Goal: Information Seeking & Learning: Understand process/instructions

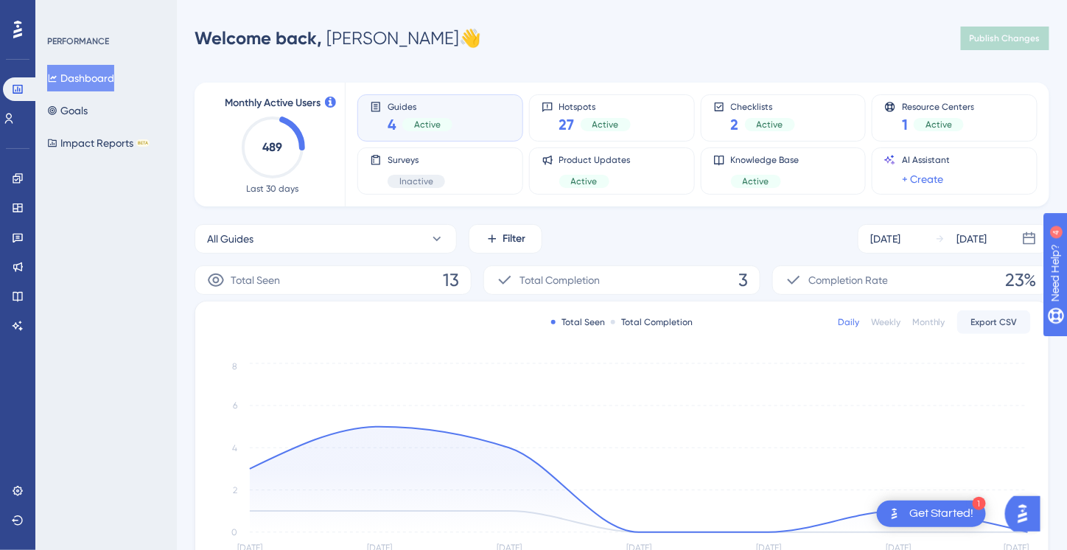
click at [18, 251] on div "Engagement Widgets Feedback Product Updates Knowledge Base AI Assistant" at bounding box center [18, 252] width 12 height 171
click at [18, 272] on icon at bounding box center [18, 267] width 12 height 12
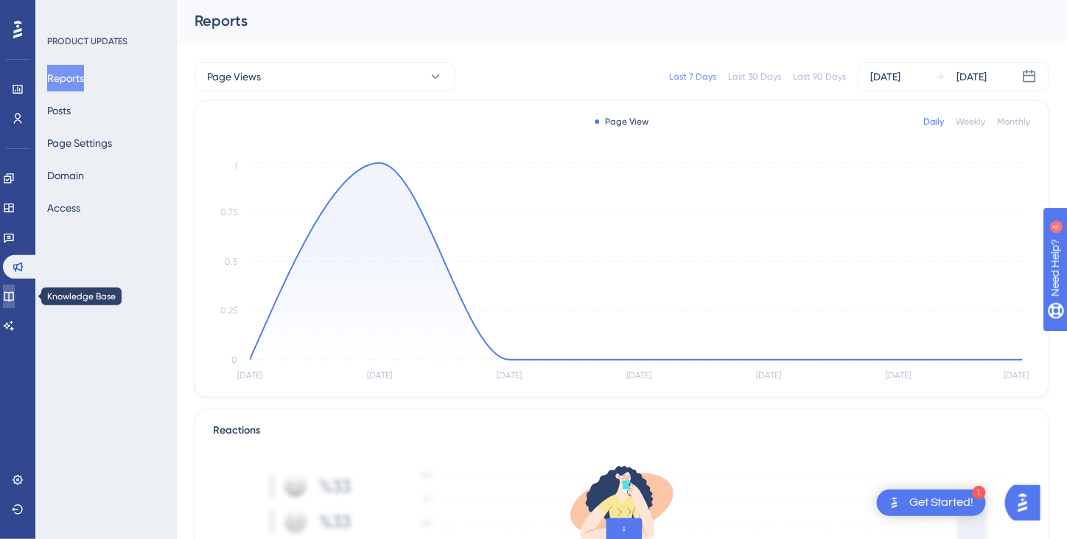
click at [13, 294] on icon at bounding box center [9, 297] width 10 height 10
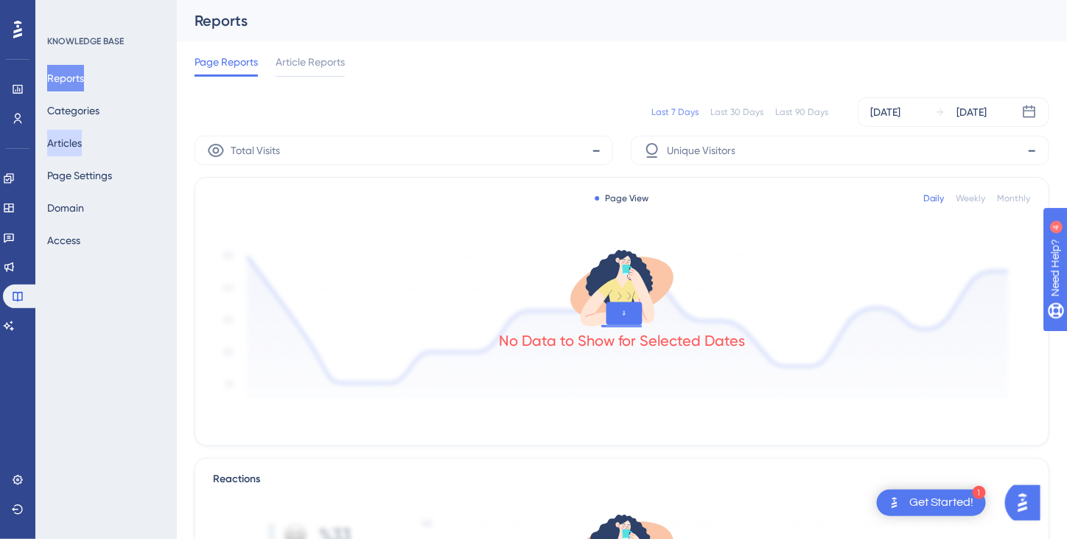
click at [77, 144] on button "Articles" at bounding box center [64, 143] width 35 height 27
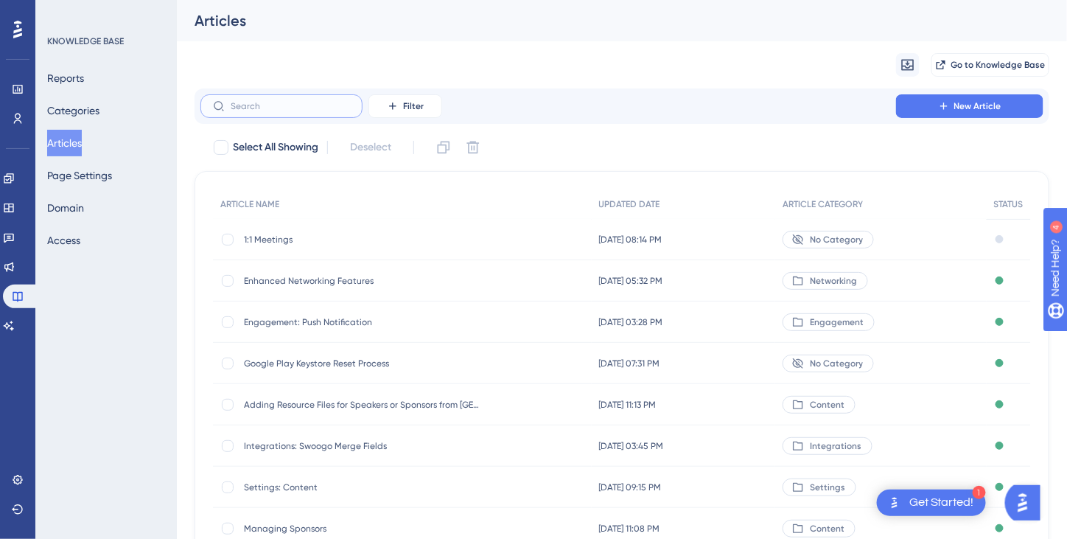
click at [243, 105] on input "text" at bounding box center [290, 106] width 119 height 10
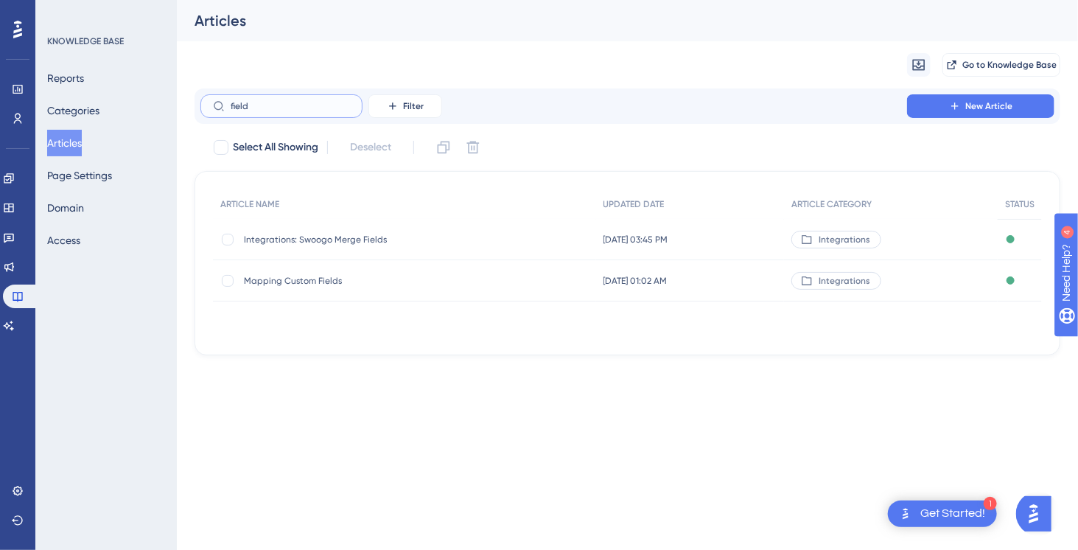
type input "field"
checkbox input "true"
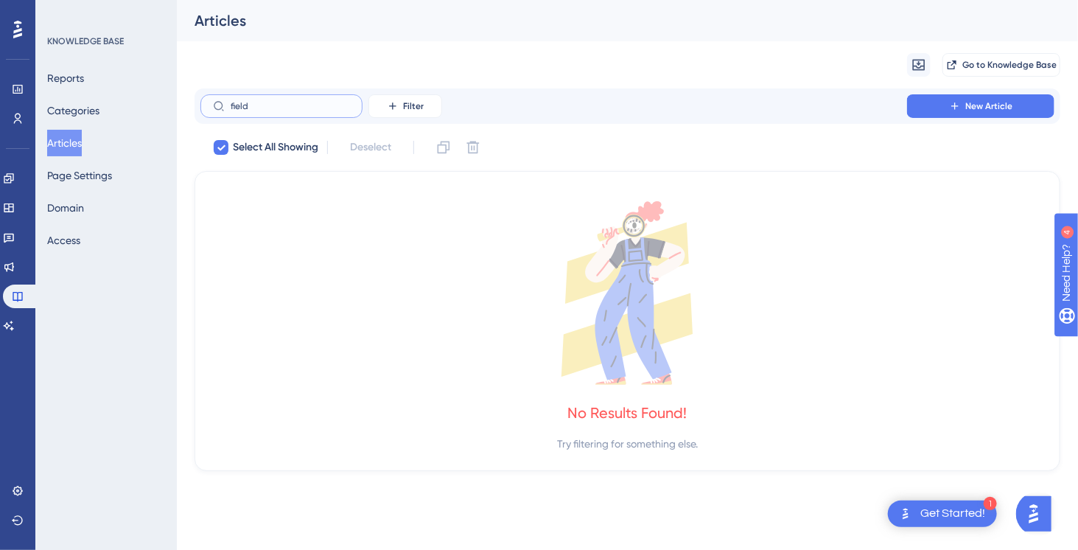
type input "field"
checkbox input "false"
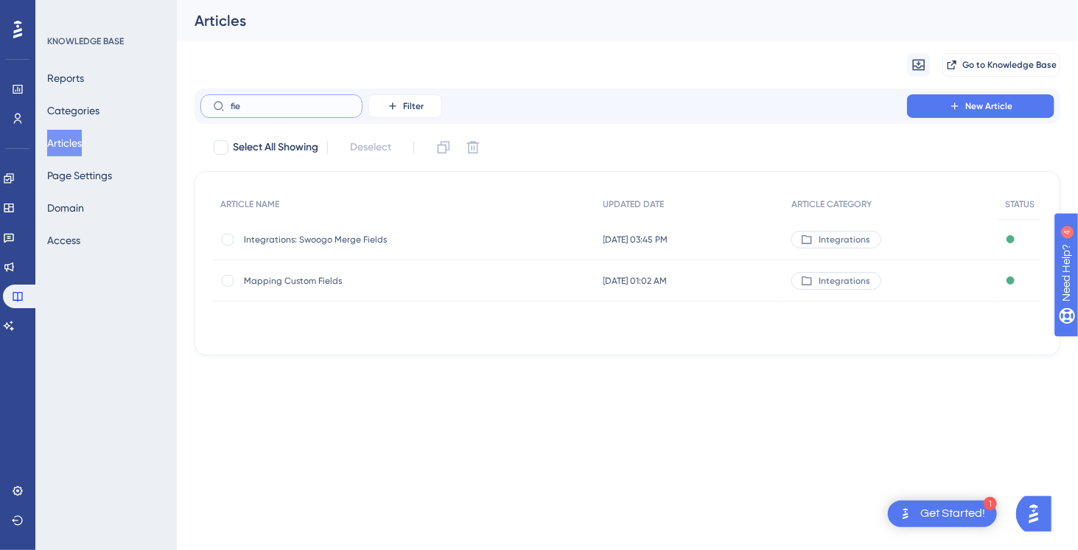
type input "fie"
click at [321, 285] on span "Mapping Custom Fields" at bounding box center [362, 281] width 236 height 12
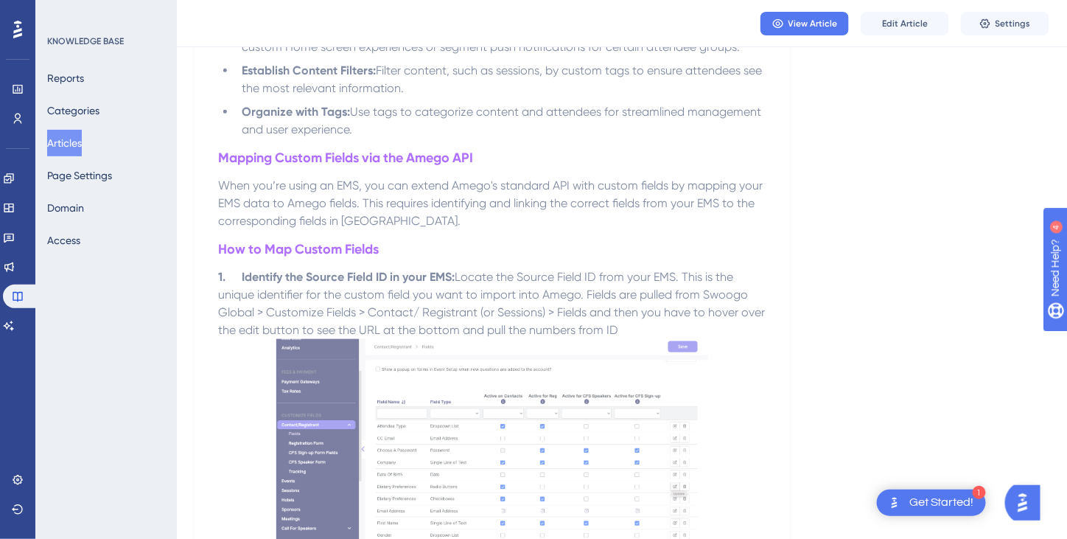
scroll to position [442, 0]
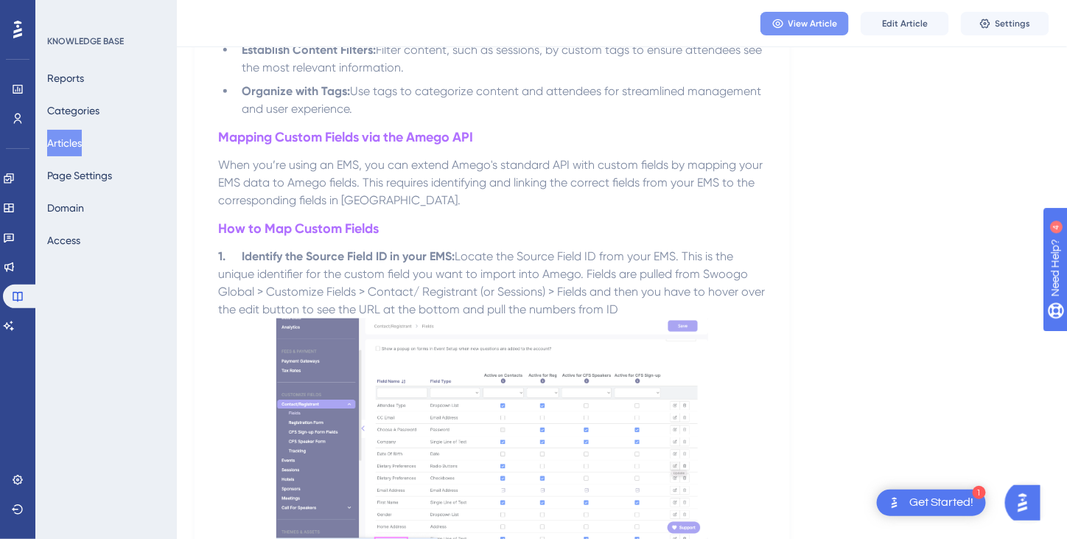
click at [802, 23] on span "View Article" at bounding box center [813, 24] width 49 height 12
